Goal: Task Accomplishment & Management: Use online tool/utility

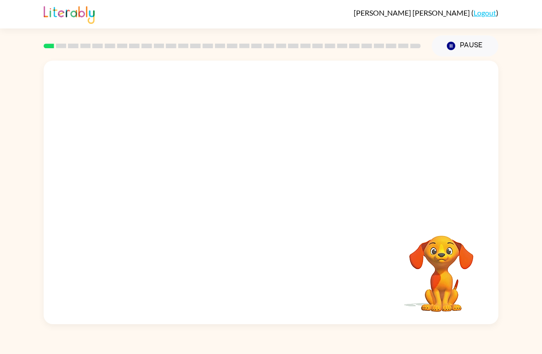
click at [447, 44] on icon "Pause" at bounding box center [451, 46] width 10 height 10
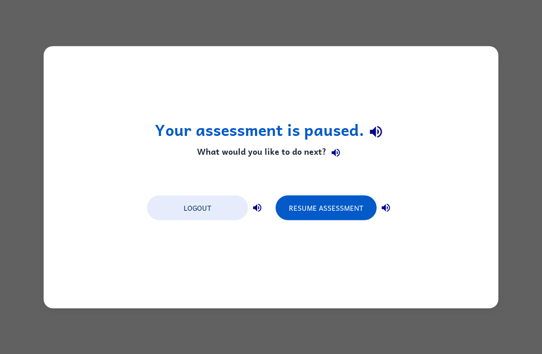
click at [328, 213] on button "Resume Assessment" at bounding box center [325, 207] width 101 height 25
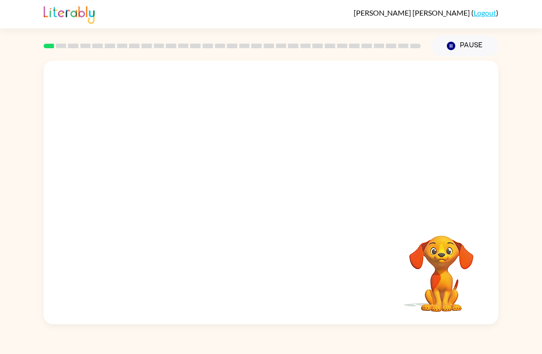
click at [467, 50] on button "Pause Pause" at bounding box center [464, 45] width 67 height 21
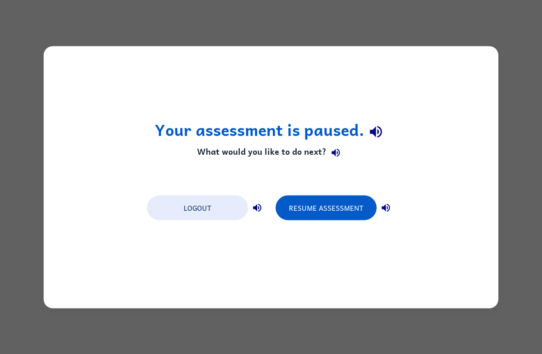
click at [341, 197] on button "Resume Assessment" at bounding box center [325, 207] width 101 height 25
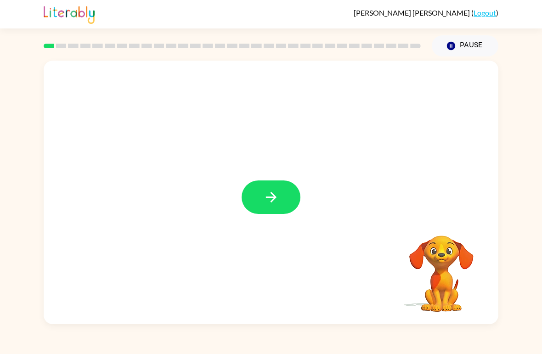
click at [277, 195] on icon "button" at bounding box center [271, 197] width 16 height 16
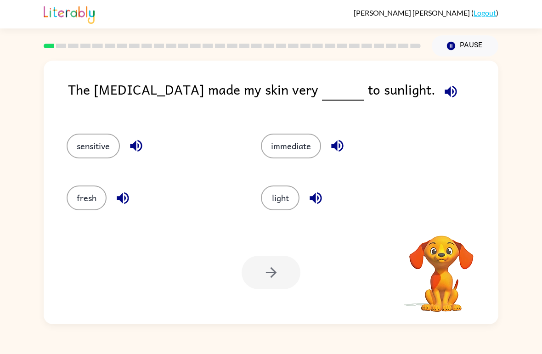
click at [442, 86] on icon "button" at bounding box center [450, 92] width 16 height 16
click at [285, 203] on button "light" at bounding box center [280, 197] width 39 height 25
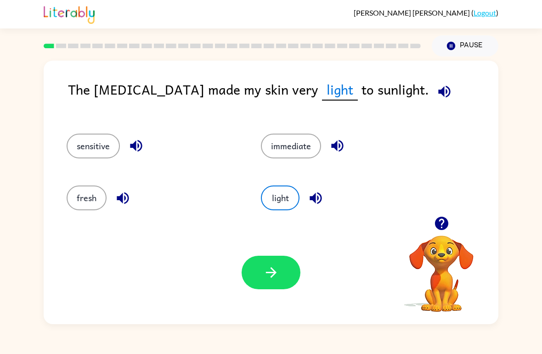
click at [96, 140] on button "sensitive" at bounding box center [93, 146] width 53 height 25
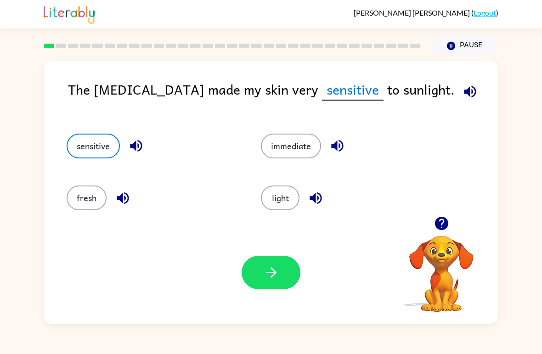
click at [279, 284] on button "button" at bounding box center [270, 273] width 59 height 34
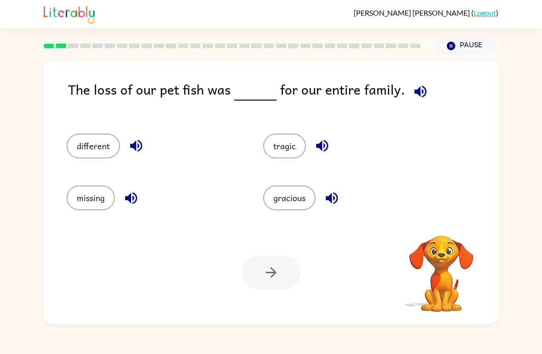
click at [418, 81] on button "button" at bounding box center [419, 91] width 23 height 23
click at [289, 147] on button "tragic" at bounding box center [284, 146] width 43 height 25
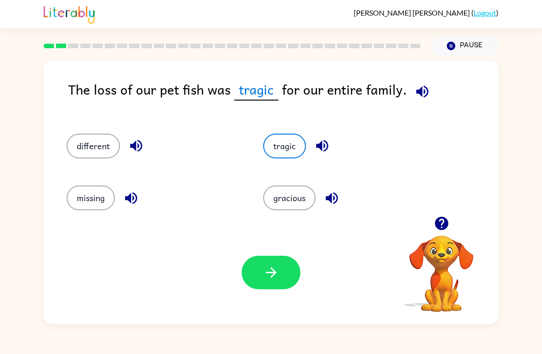
click at [268, 275] on icon "button" at bounding box center [271, 272] width 16 height 16
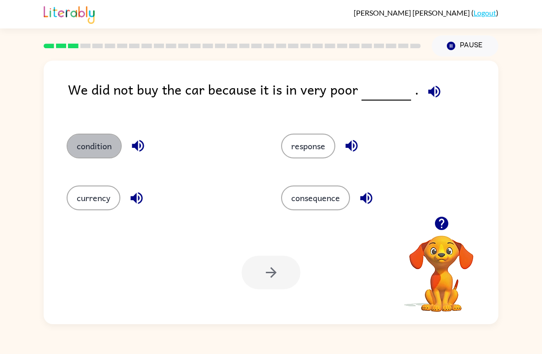
click at [91, 151] on button "condition" at bounding box center [94, 146] width 55 height 25
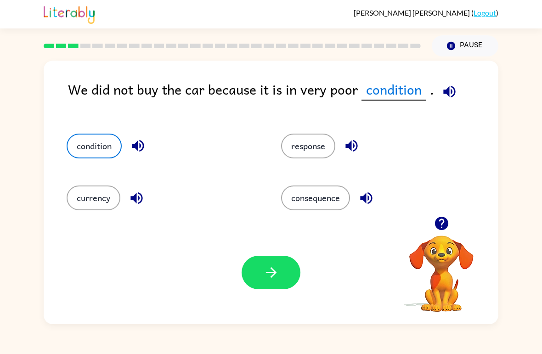
click at [279, 267] on icon "button" at bounding box center [271, 272] width 16 height 16
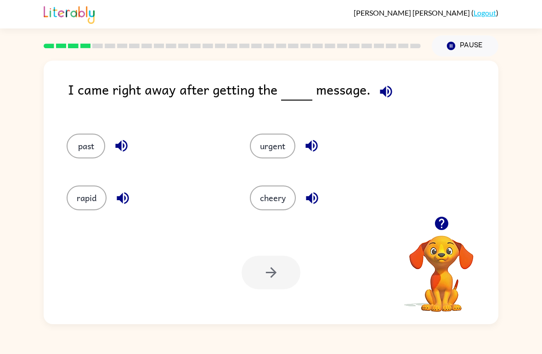
click at [269, 140] on button "urgent" at bounding box center [272, 146] width 45 height 25
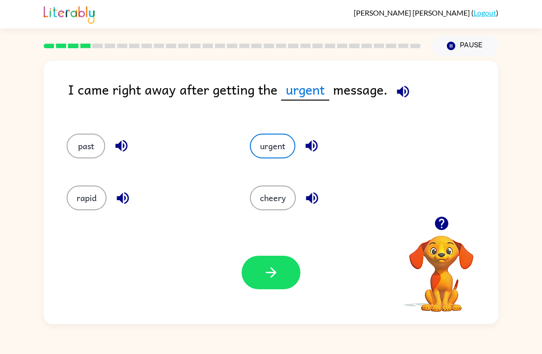
click at [275, 276] on icon "button" at bounding box center [271, 272] width 16 height 16
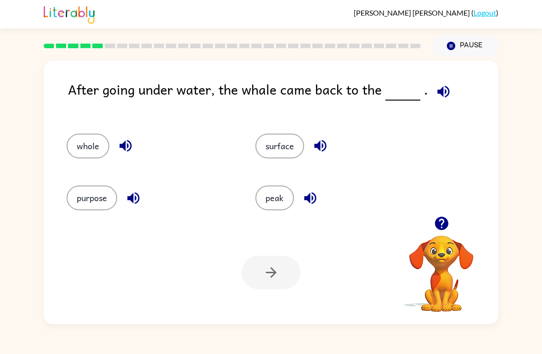
click at [279, 141] on button "surface" at bounding box center [279, 146] width 49 height 25
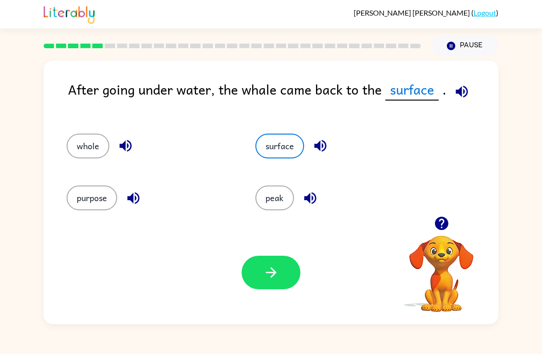
click at [281, 289] on button "button" at bounding box center [270, 273] width 59 height 34
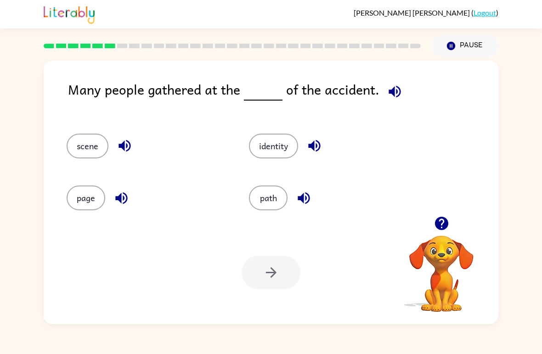
click at [95, 131] on div "scene" at bounding box center [140, 142] width 182 height 52
click at [272, 139] on button "identity" at bounding box center [273, 146] width 49 height 25
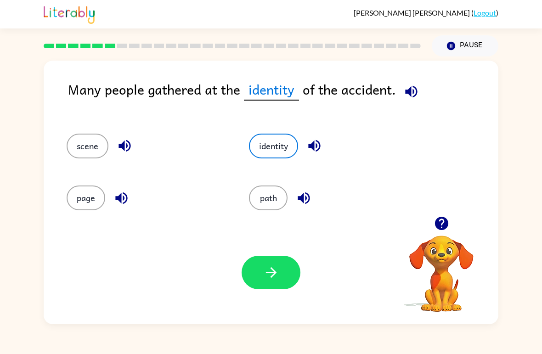
click at [272, 275] on icon "button" at bounding box center [270, 272] width 11 height 11
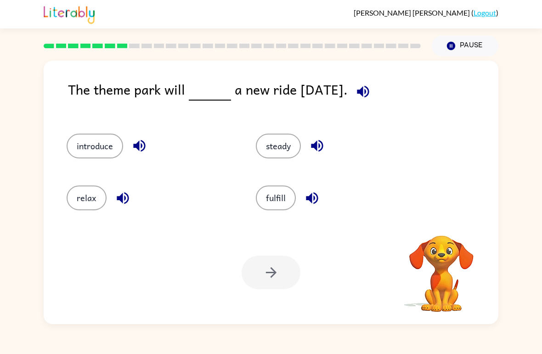
click at [368, 83] on button "button" at bounding box center [362, 91] width 23 height 23
click at [78, 141] on button "introduce" at bounding box center [95, 146] width 56 height 25
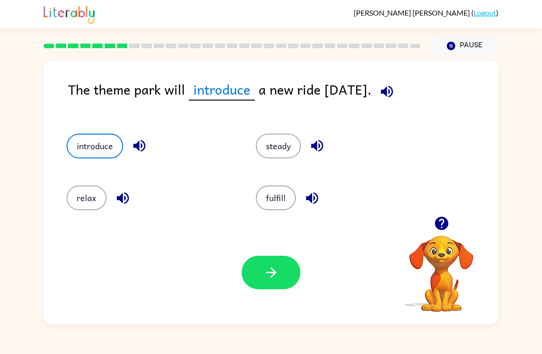
click at [282, 279] on button "button" at bounding box center [270, 273] width 59 height 34
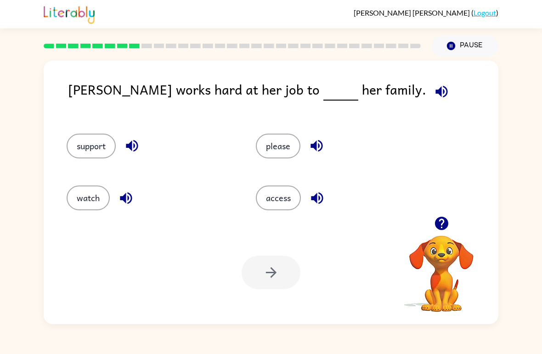
click at [282, 190] on button "access" at bounding box center [278, 197] width 45 height 25
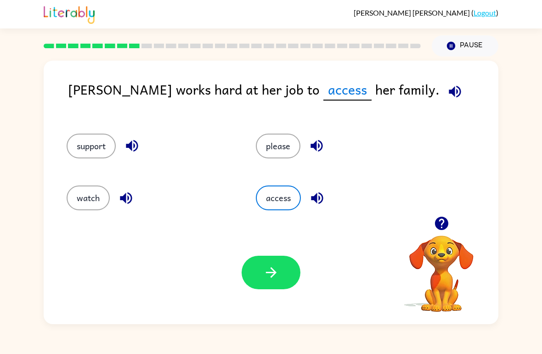
click at [270, 270] on icon "button" at bounding box center [271, 272] width 16 height 16
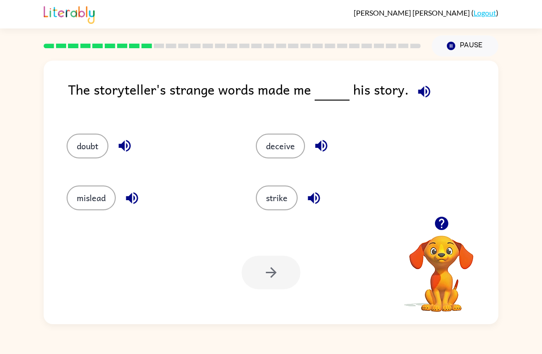
click at [281, 194] on button "strike" at bounding box center [277, 197] width 42 height 25
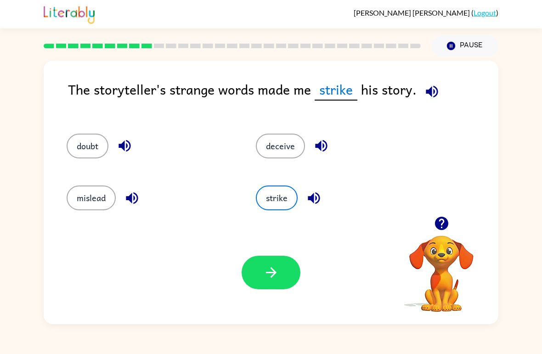
click at [277, 282] on button "button" at bounding box center [270, 273] width 59 height 34
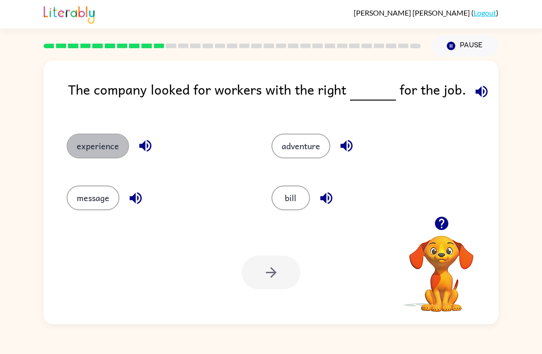
click at [105, 146] on button "experience" at bounding box center [98, 146] width 62 height 25
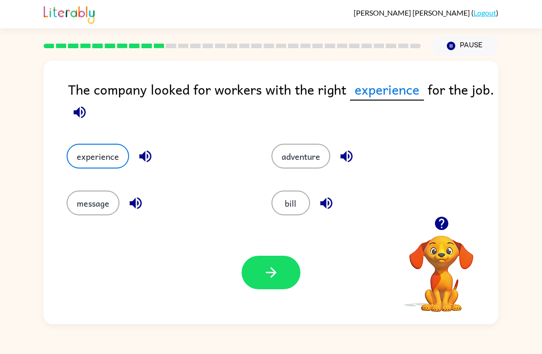
click at [272, 274] on icon "button" at bounding box center [271, 272] width 16 height 16
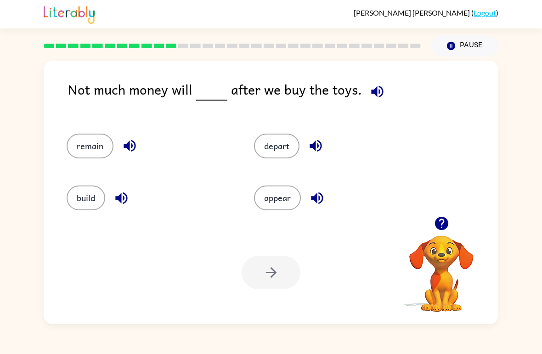
click at [280, 204] on button "appear" at bounding box center [277, 197] width 47 height 25
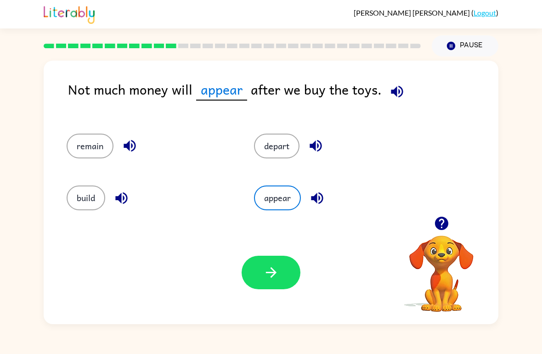
click at [283, 282] on button "button" at bounding box center [270, 273] width 59 height 34
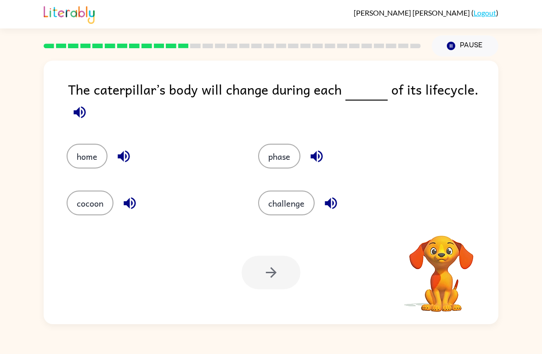
click at [439, 258] on video "Your browser must support playing .mp4 files to use Literably. Please try using…" at bounding box center [441, 267] width 92 height 92
click at [80, 202] on button "cocoon" at bounding box center [90, 202] width 47 height 25
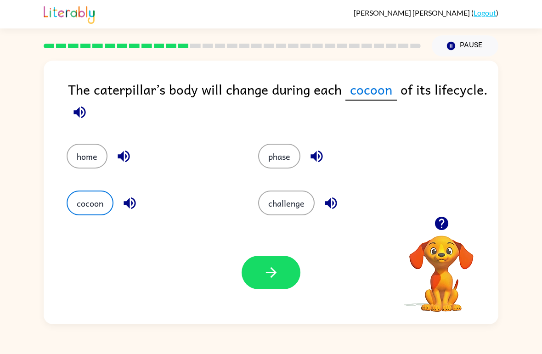
click at [283, 276] on button "button" at bounding box center [270, 273] width 59 height 34
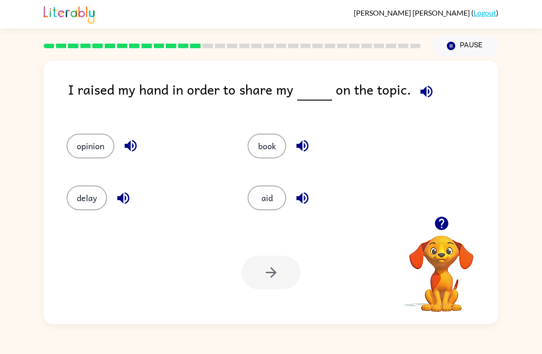
click at [97, 142] on button "opinion" at bounding box center [91, 146] width 48 height 25
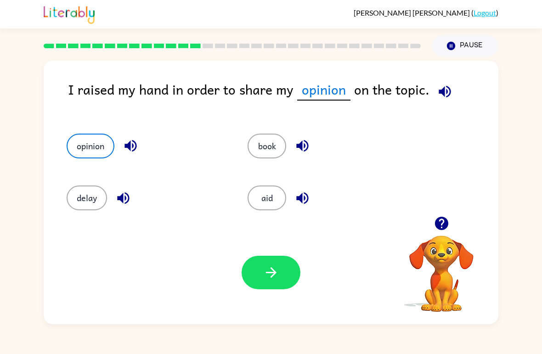
click at [272, 256] on button "button" at bounding box center [270, 273] width 59 height 34
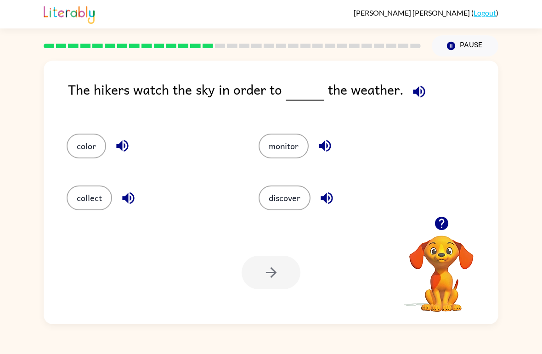
click at [283, 202] on button "discover" at bounding box center [284, 197] width 52 height 25
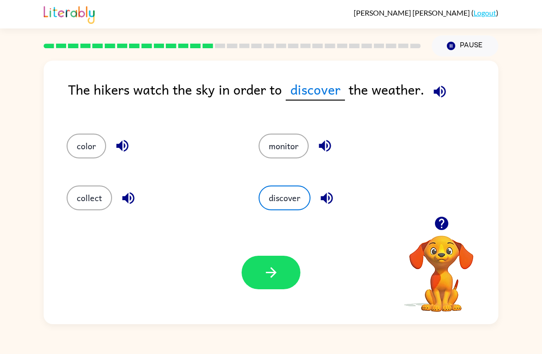
click at [273, 282] on button "button" at bounding box center [270, 273] width 59 height 34
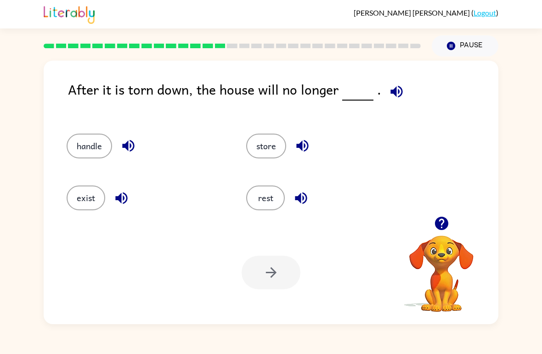
click at [81, 195] on button "exist" at bounding box center [86, 197] width 39 height 25
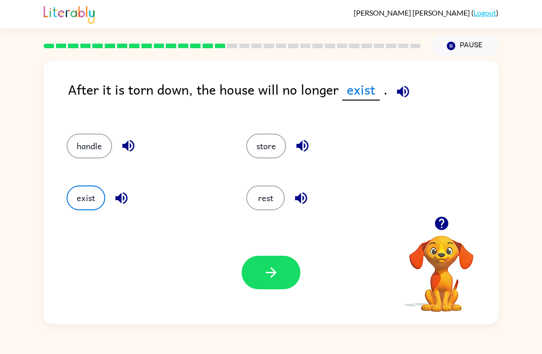
click at [274, 280] on icon "button" at bounding box center [271, 272] width 16 height 16
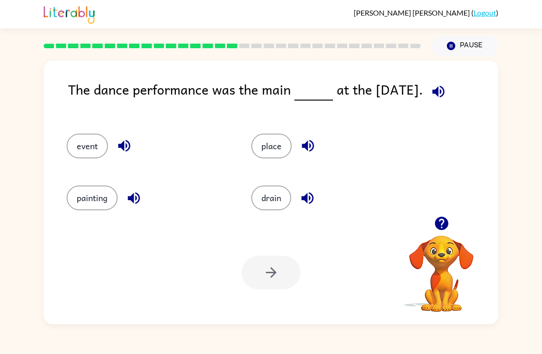
click at [276, 150] on button "place" at bounding box center [271, 146] width 40 height 25
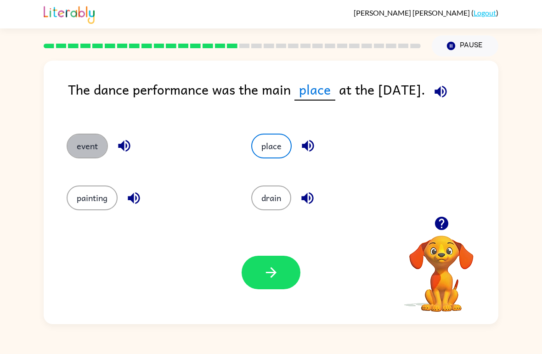
click at [85, 138] on button "event" at bounding box center [87, 146] width 41 height 25
click at [277, 262] on button "button" at bounding box center [270, 273] width 59 height 34
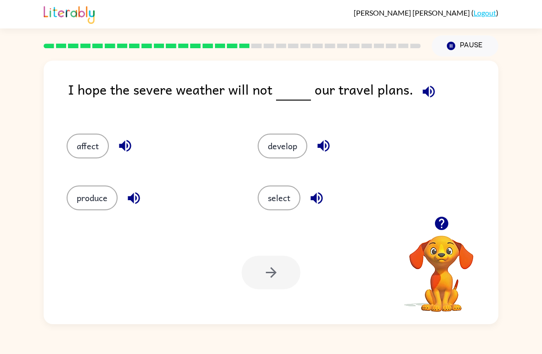
click at [97, 138] on button "affect" at bounding box center [88, 146] width 42 height 25
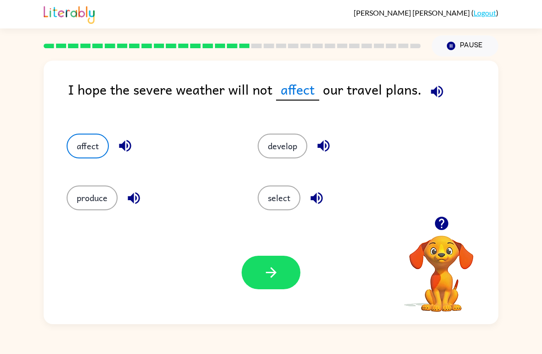
click at [269, 268] on icon "button" at bounding box center [271, 272] width 16 height 16
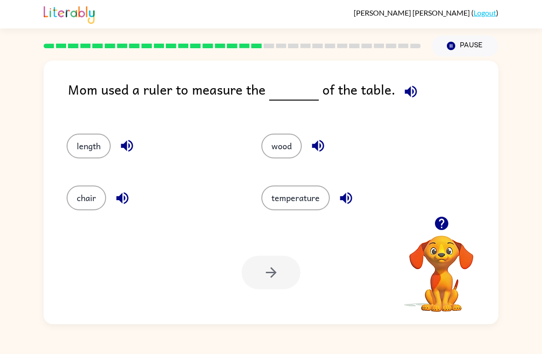
click at [307, 197] on button "temperature" at bounding box center [295, 197] width 68 height 25
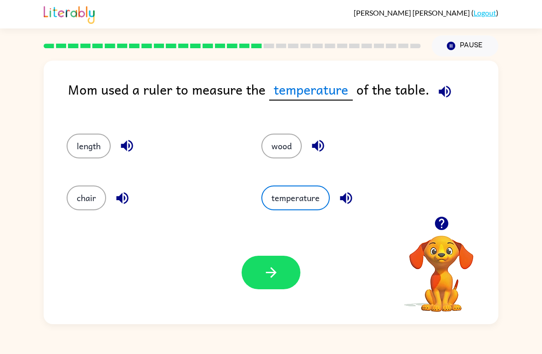
click at [88, 141] on button "length" at bounding box center [89, 146] width 44 height 25
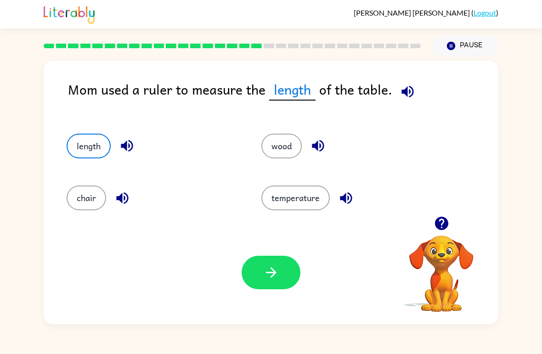
click at [263, 268] on icon "button" at bounding box center [271, 272] width 16 height 16
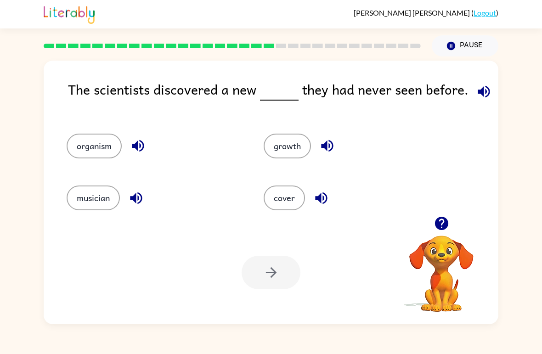
click at [266, 159] on div "growth" at bounding box center [344, 142] width 197 height 52
click at [285, 149] on button "growth" at bounding box center [286, 146] width 47 height 25
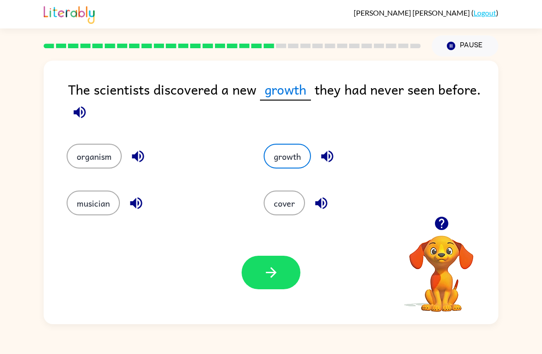
click at [271, 270] on icon "button" at bounding box center [271, 272] width 16 height 16
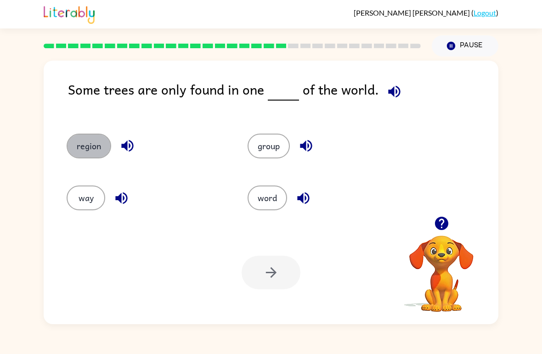
click at [82, 136] on button "region" at bounding box center [89, 146] width 45 height 25
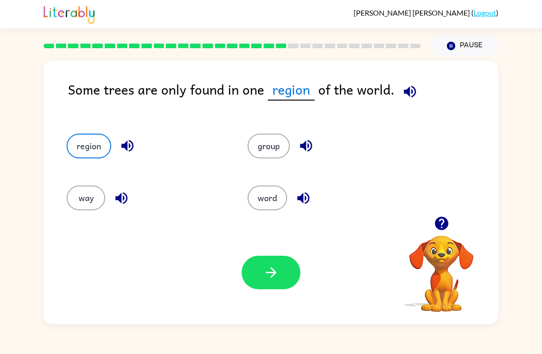
click at [286, 269] on button "button" at bounding box center [270, 273] width 59 height 34
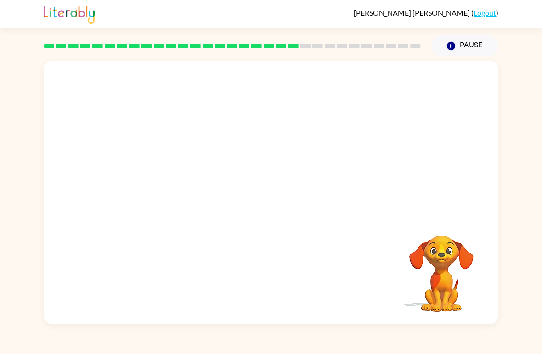
click at [535, 223] on div "Your browser must support playing .mp4 files to use Literably. Please try using…" at bounding box center [271, 190] width 542 height 268
click at [288, 201] on button "button" at bounding box center [270, 197] width 59 height 34
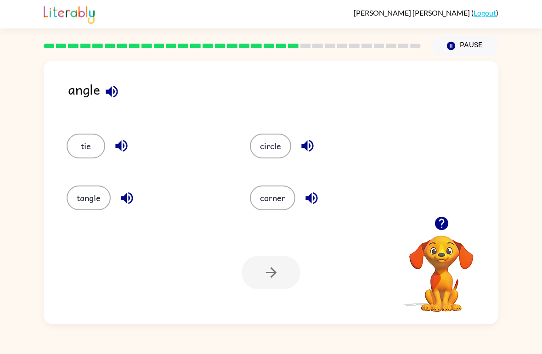
click at [86, 204] on button "tangle" at bounding box center [89, 197] width 44 height 25
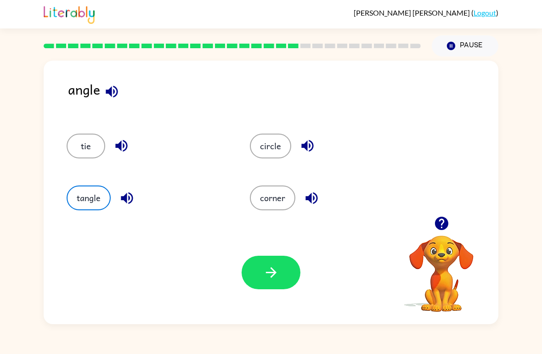
click at [278, 277] on icon "button" at bounding box center [271, 272] width 16 height 16
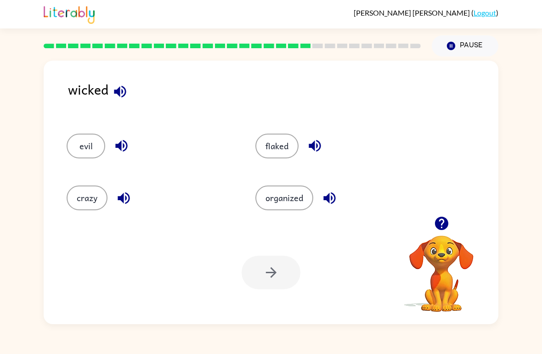
click at [282, 134] on button "flaked" at bounding box center [276, 146] width 43 height 25
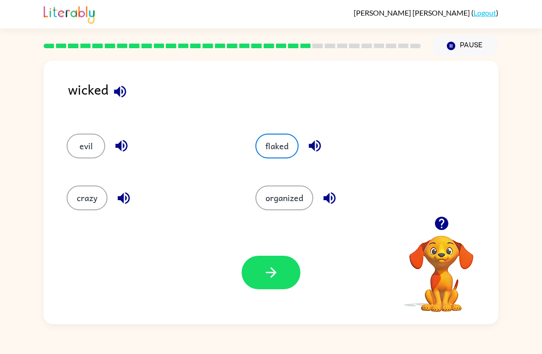
click at [277, 265] on icon "button" at bounding box center [271, 272] width 16 height 16
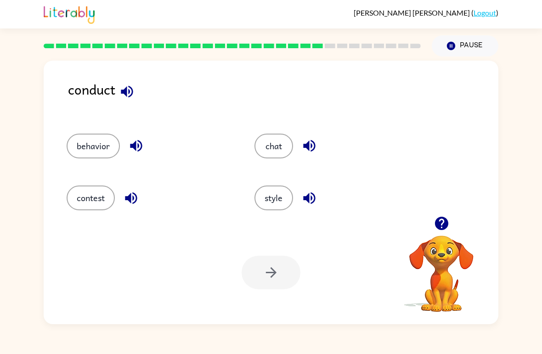
click at [112, 149] on button "behavior" at bounding box center [93, 146] width 53 height 25
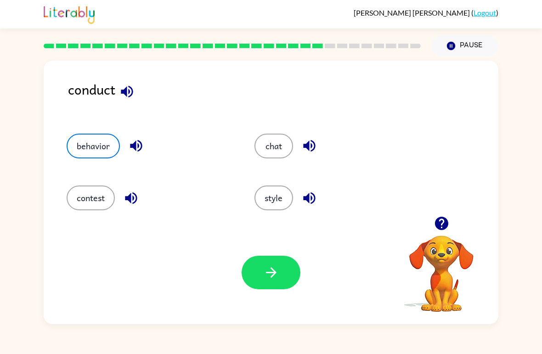
click at [263, 275] on icon "button" at bounding box center [271, 272] width 16 height 16
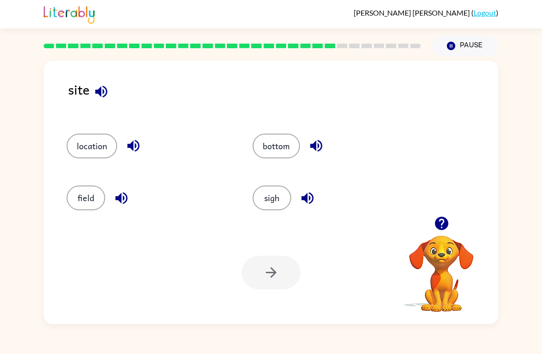
click at [270, 198] on button "sigh" at bounding box center [271, 197] width 39 height 25
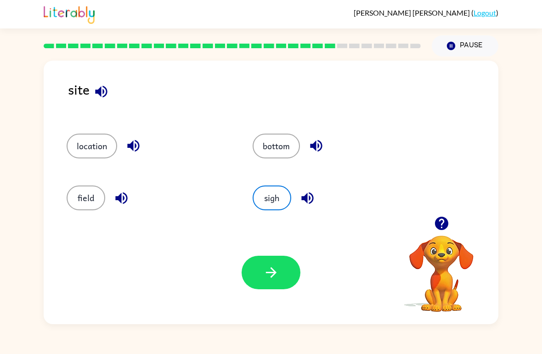
click at [272, 273] on icon "button" at bounding box center [270, 272] width 11 height 11
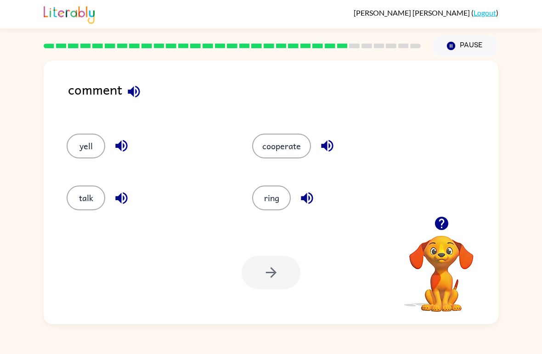
click at [91, 199] on button "talk" at bounding box center [86, 197] width 39 height 25
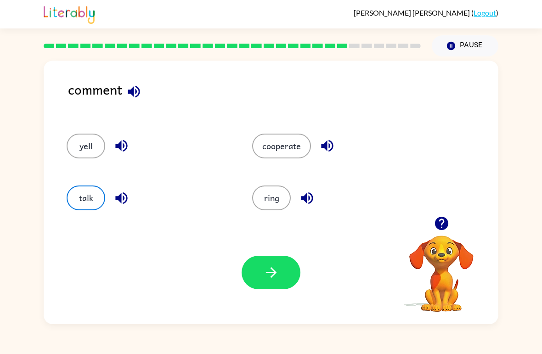
click at [286, 283] on button "button" at bounding box center [270, 273] width 59 height 34
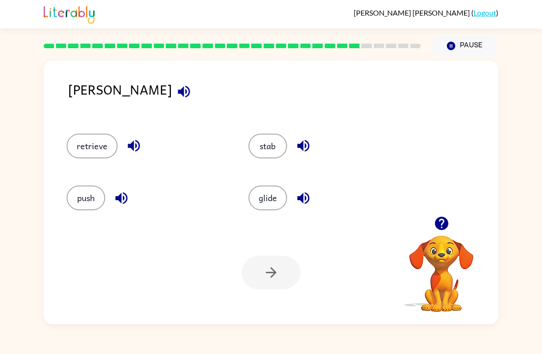
click at [269, 149] on button "stab" at bounding box center [267, 146] width 39 height 25
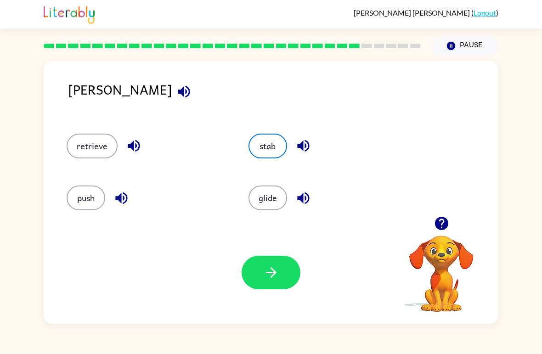
click at [275, 270] on icon "button" at bounding box center [271, 272] width 16 height 16
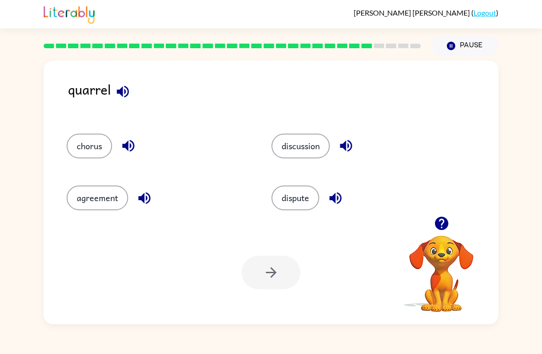
click at [98, 140] on button "chorus" at bounding box center [89, 146] width 45 height 25
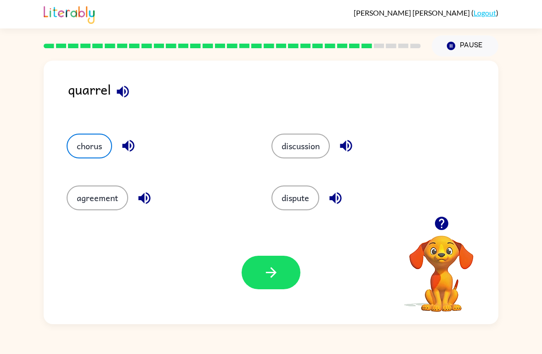
click at [277, 279] on icon "button" at bounding box center [271, 272] width 16 height 16
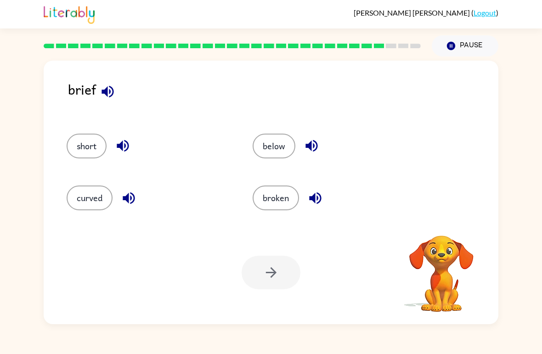
click at [110, 206] on button "curved" at bounding box center [90, 197] width 46 height 25
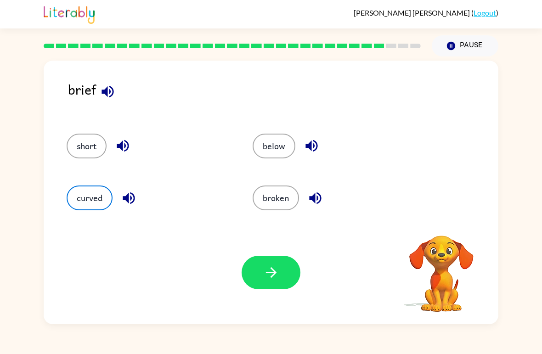
click at [271, 268] on icon "button" at bounding box center [270, 272] width 11 height 11
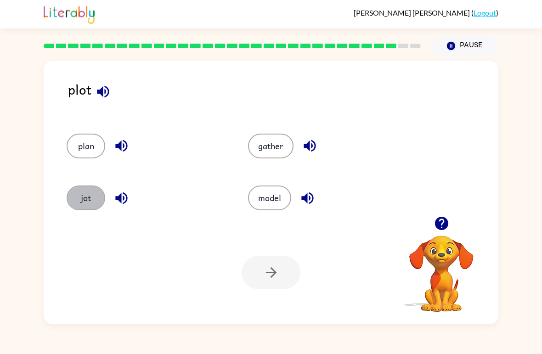
click at [84, 190] on button "jot" at bounding box center [86, 197] width 39 height 25
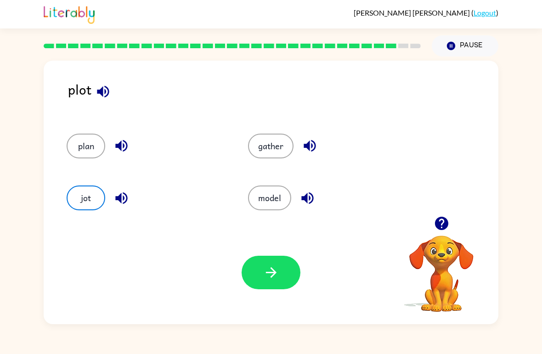
click at [280, 266] on button "button" at bounding box center [270, 273] width 59 height 34
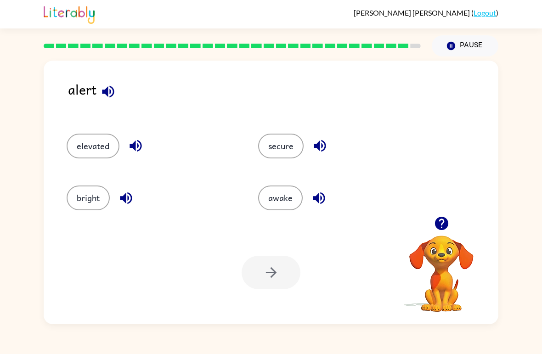
click at [260, 153] on button "secure" at bounding box center [280, 146] width 45 height 25
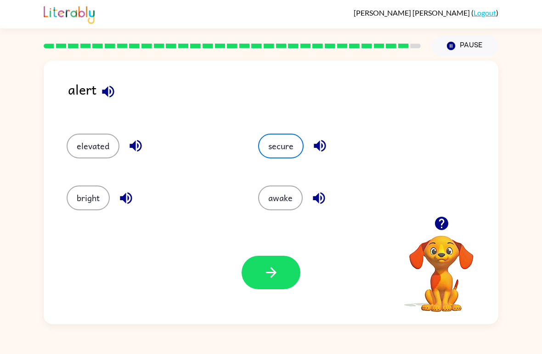
click at [262, 279] on button "button" at bounding box center [270, 273] width 59 height 34
